Goal: Check status

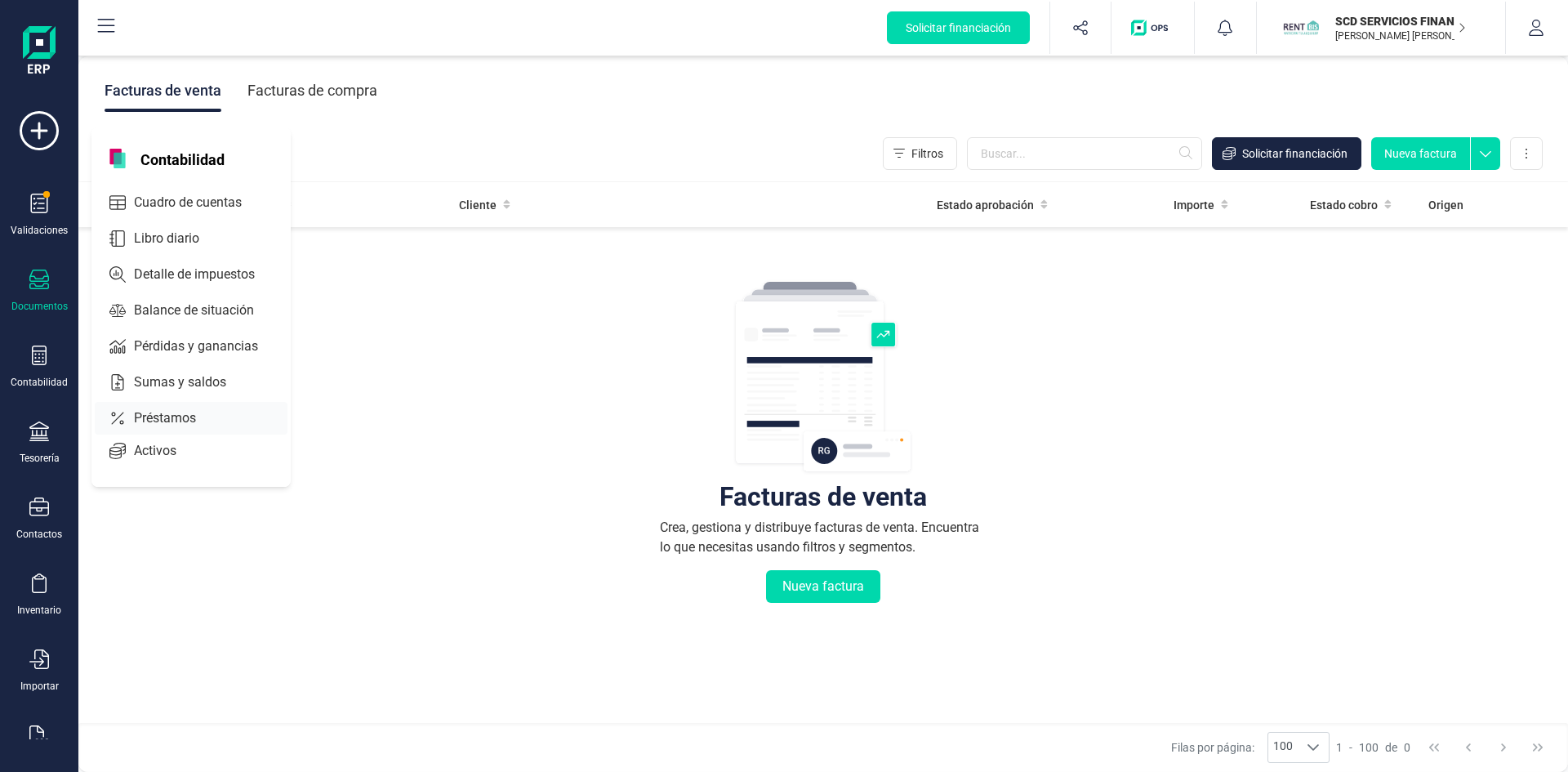
click at [172, 419] on span "Préstamos" at bounding box center [176, 418] width 98 height 20
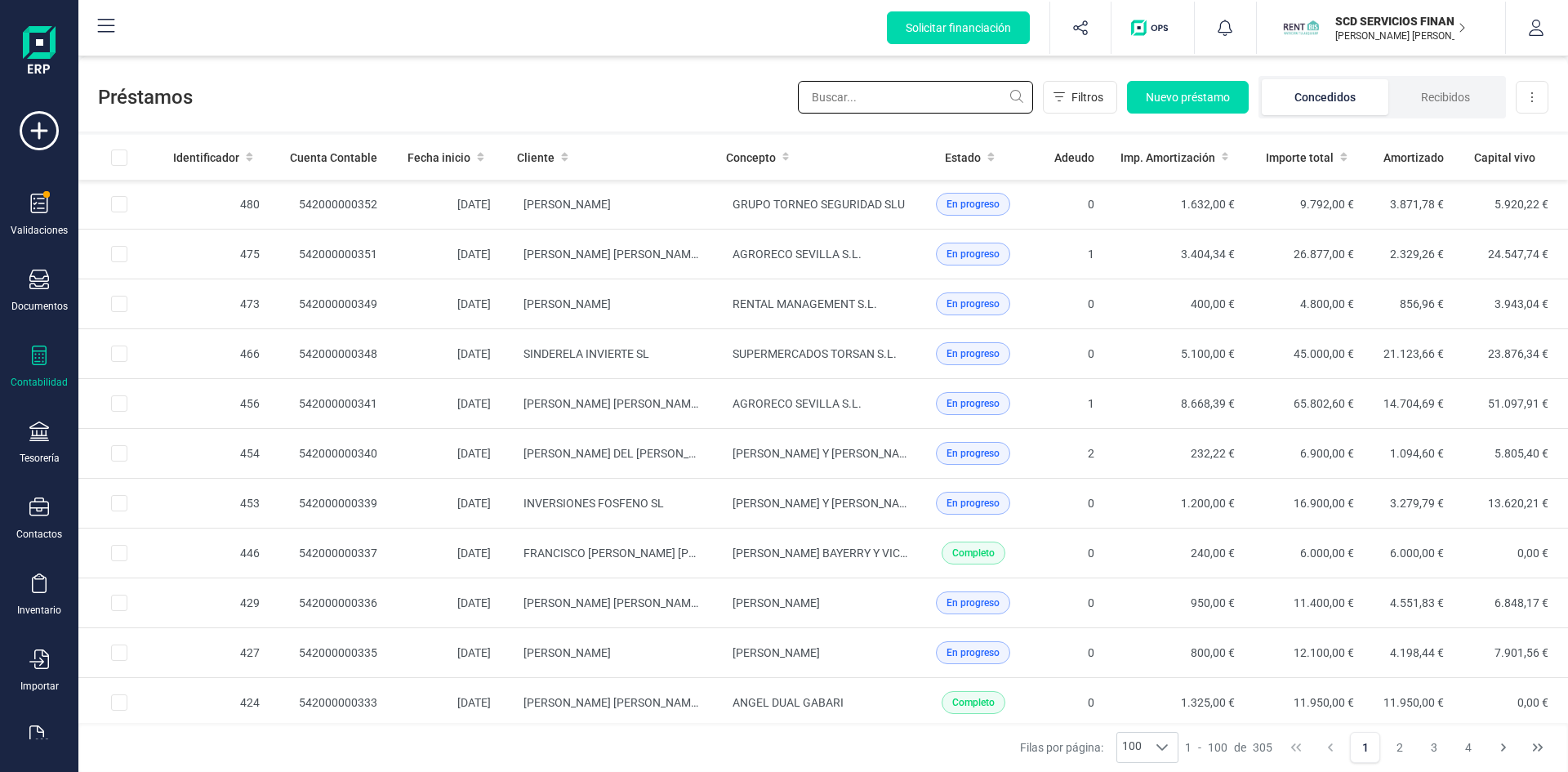
click at [880, 98] on input "text" at bounding box center [916, 97] width 236 height 32
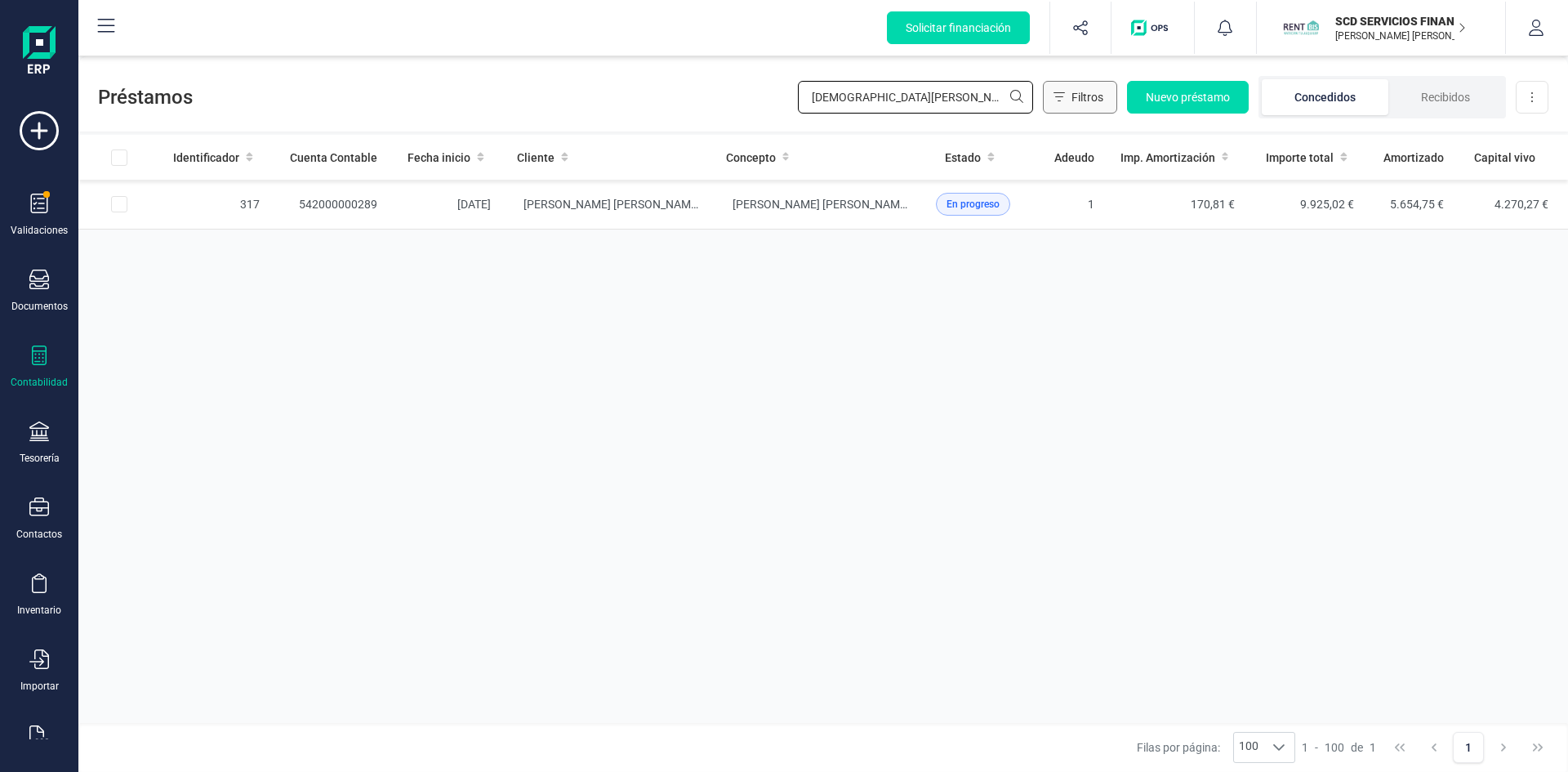
type input "[DEMOGRAPHIC_DATA][PERSON_NAME]"
click at [1085, 96] on span "Filtros" at bounding box center [1087, 96] width 32 height 16
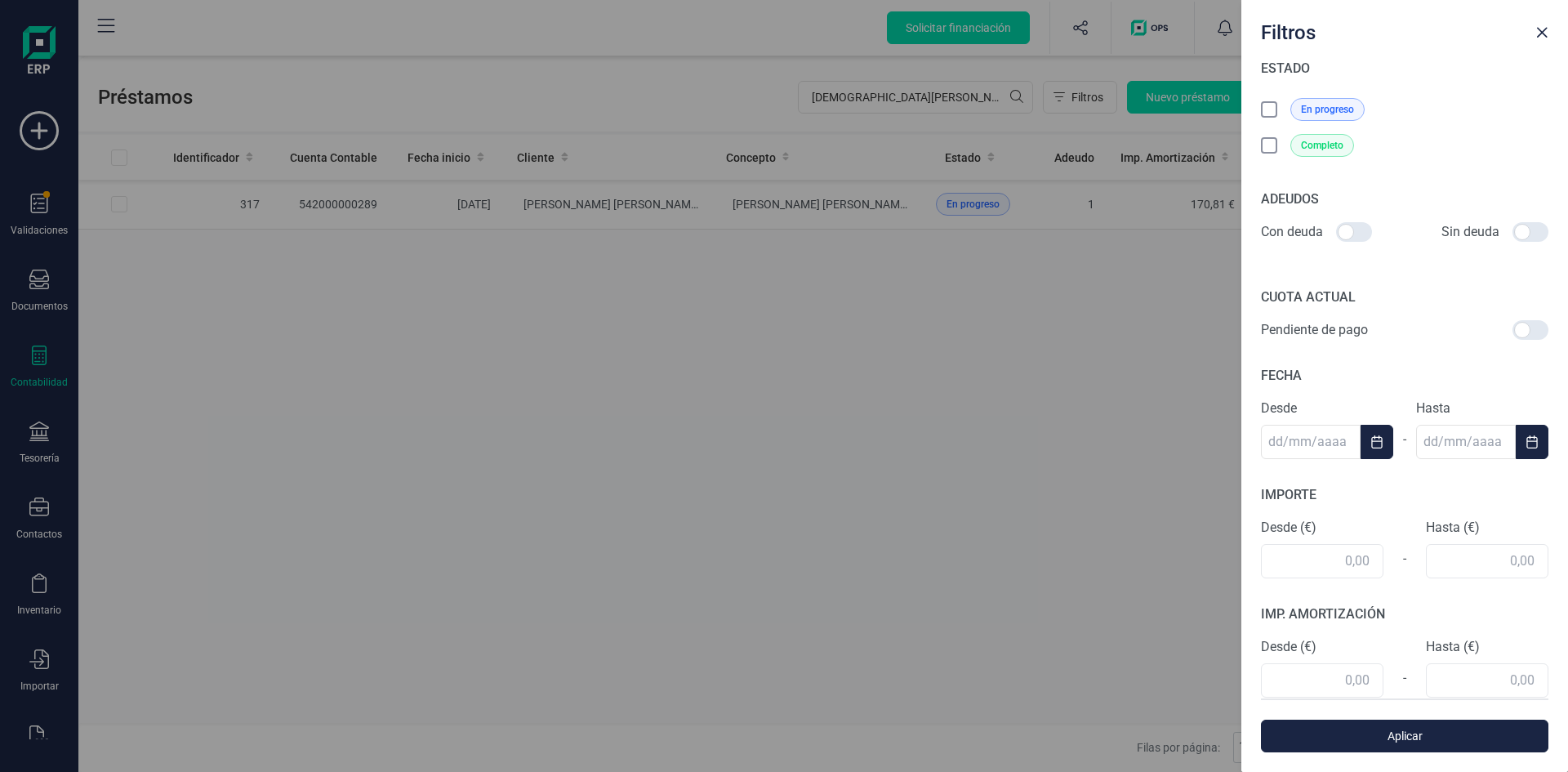
click at [911, 414] on div "Filtros ESTADO En progreso Completo ADEUDOS Con deuda Sin deuda CUOTA ACTUAL Pe…" at bounding box center [784, 386] width 1568 height 772
click at [1544, 32] on span "Close" at bounding box center [1542, 32] width 13 height 13
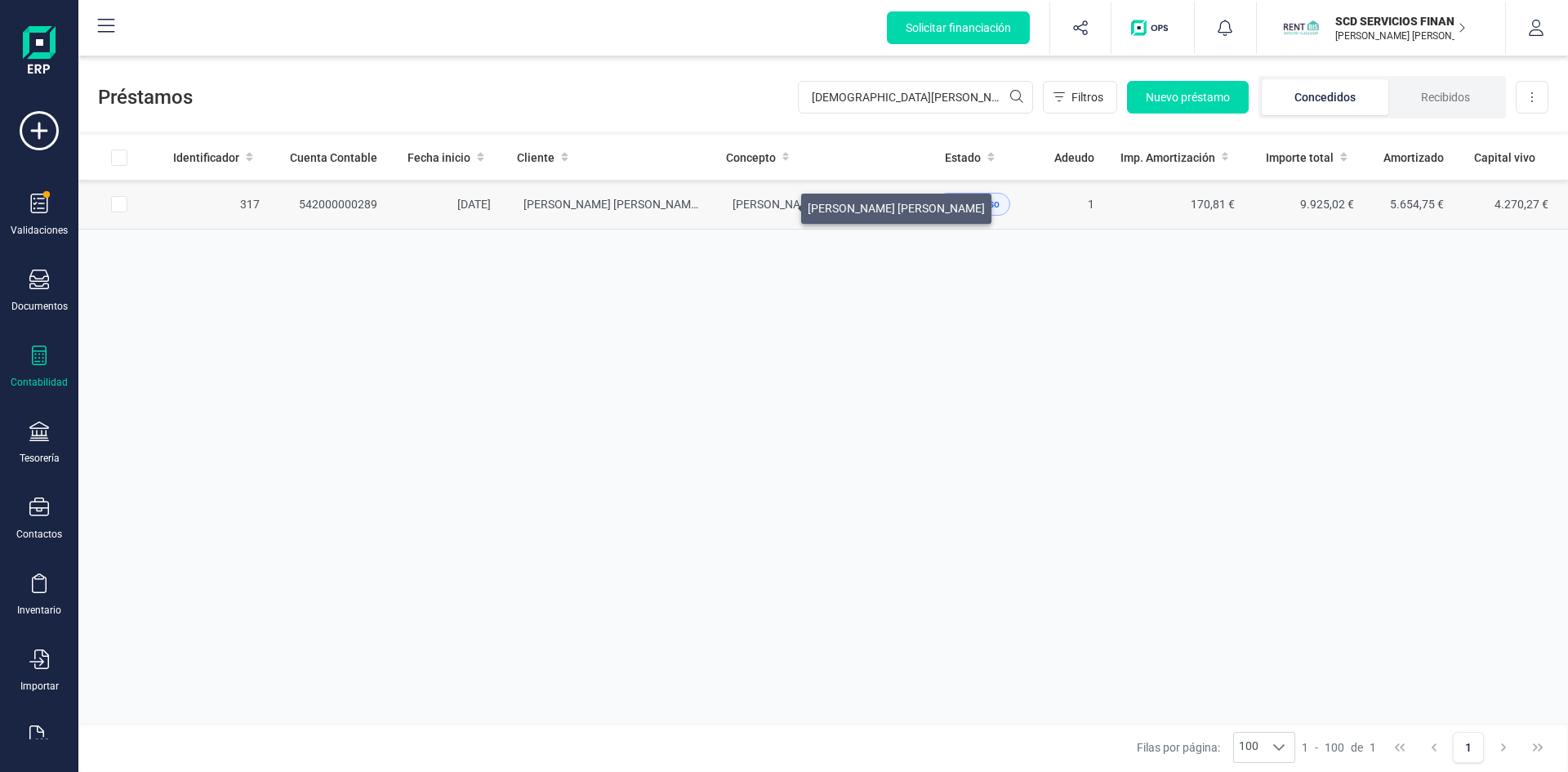
click at [782, 204] on span "[PERSON_NAME] [PERSON_NAME]" at bounding box center [821, 204] width 178 height 13
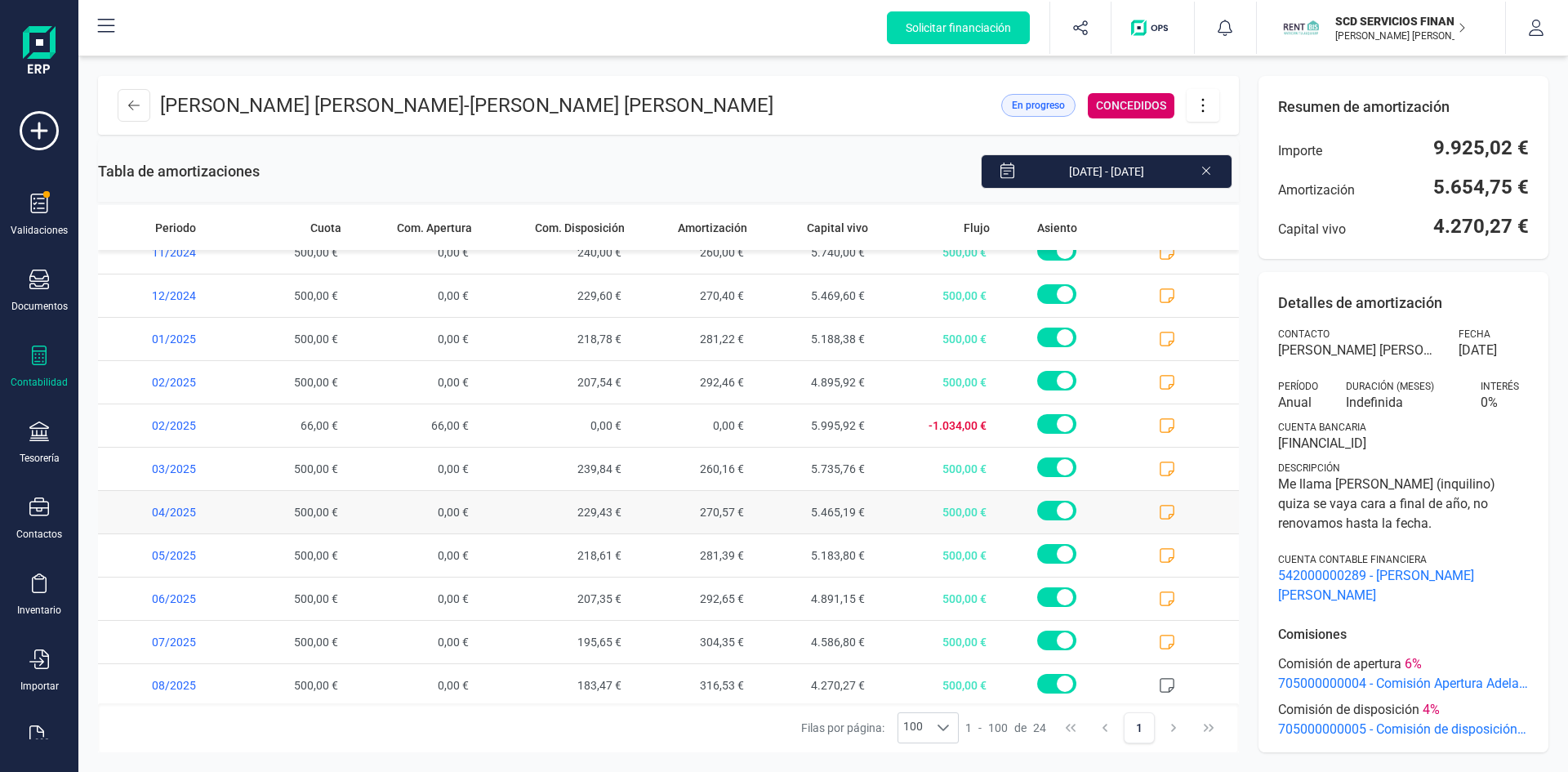
scroll to position [586, 0]
